Goal: Navigation & Orientation: Find specific page/section

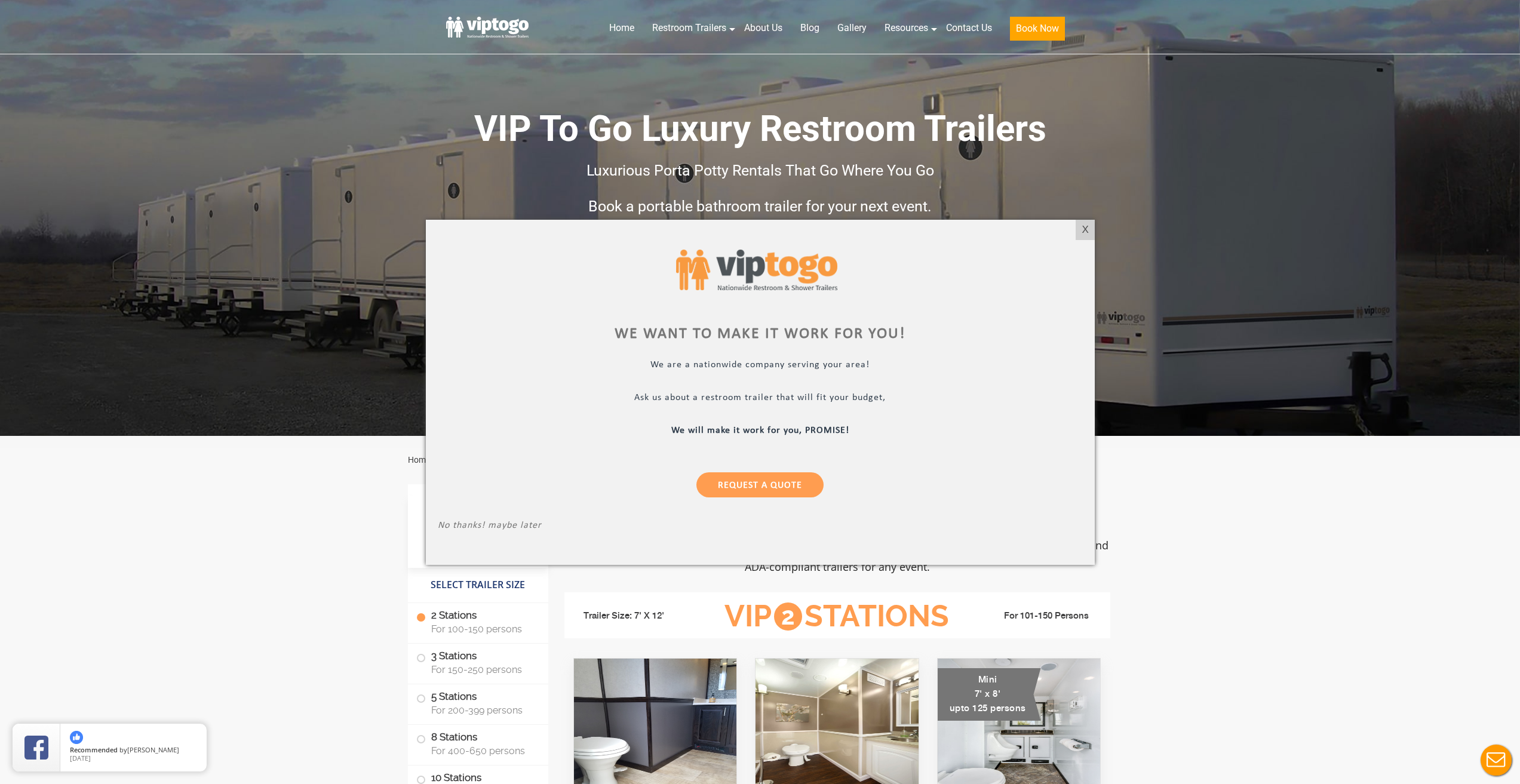
click at [1172, 117] on div at bounding box center [760, 392] width 1520 height 784
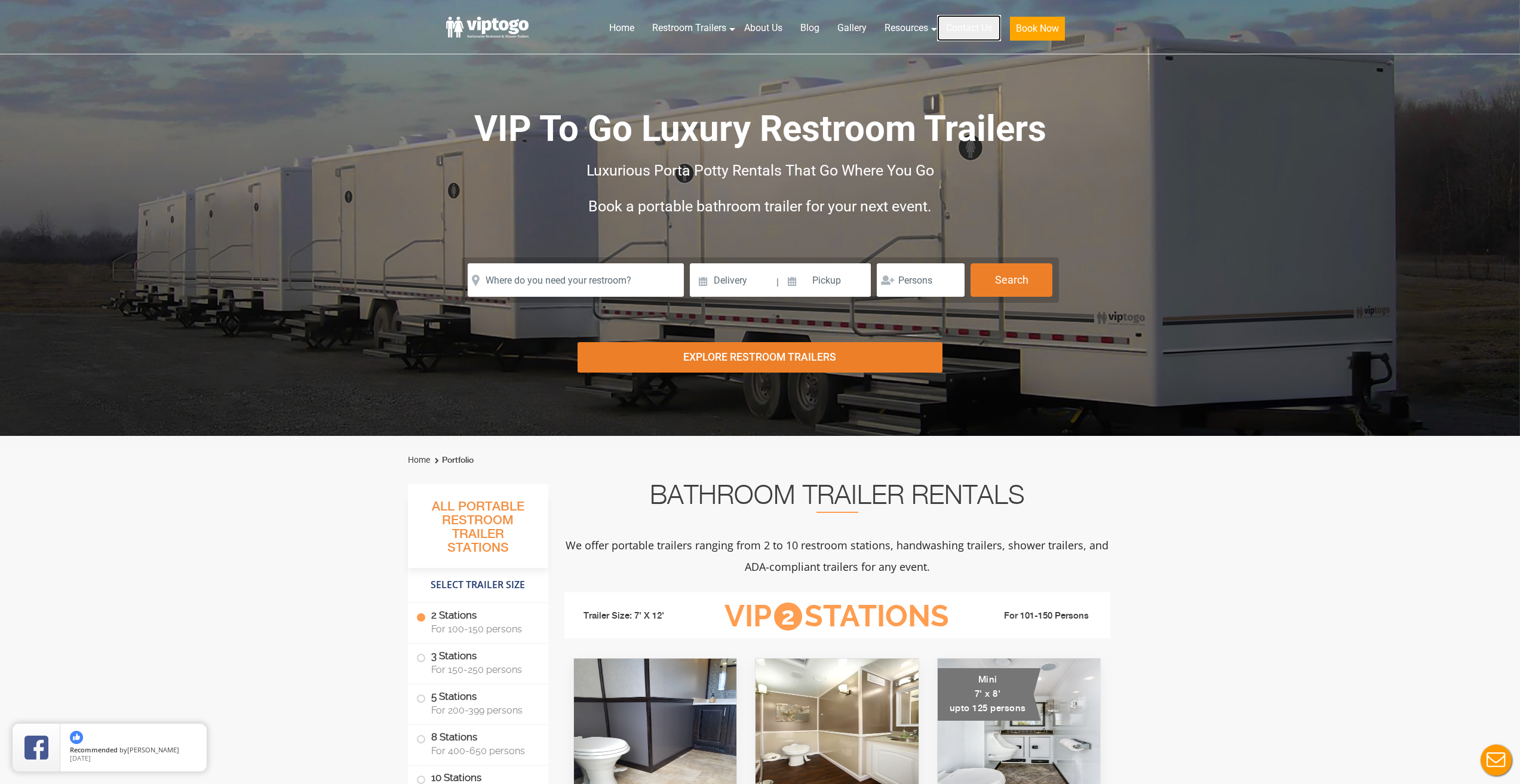
click at [956, 28] on link "Contact Us" at bounding box center [969, 28] width 64 height 26
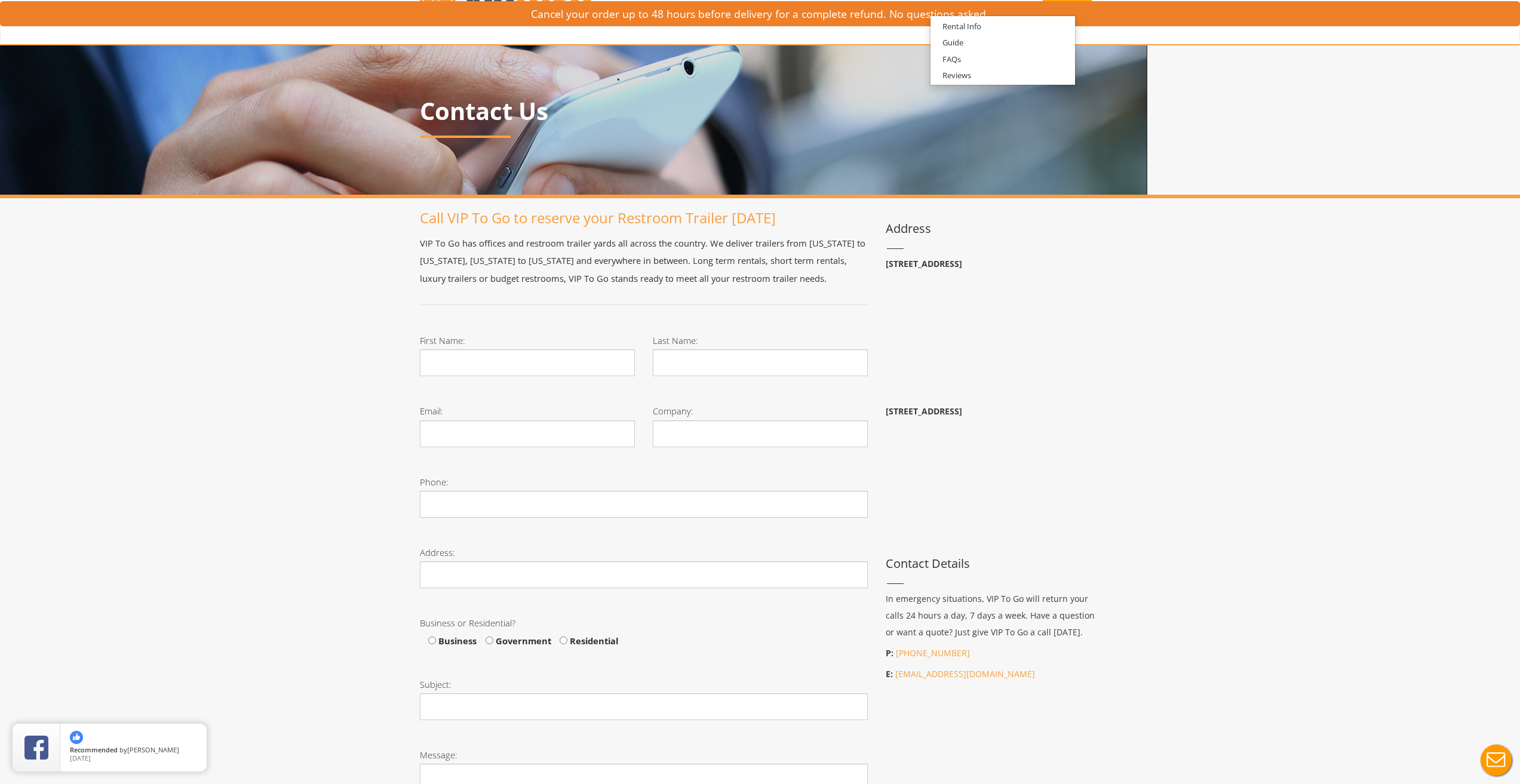
scroll to position [60, 0]
